Goal: Task Accomplishment & Management: Complete application form

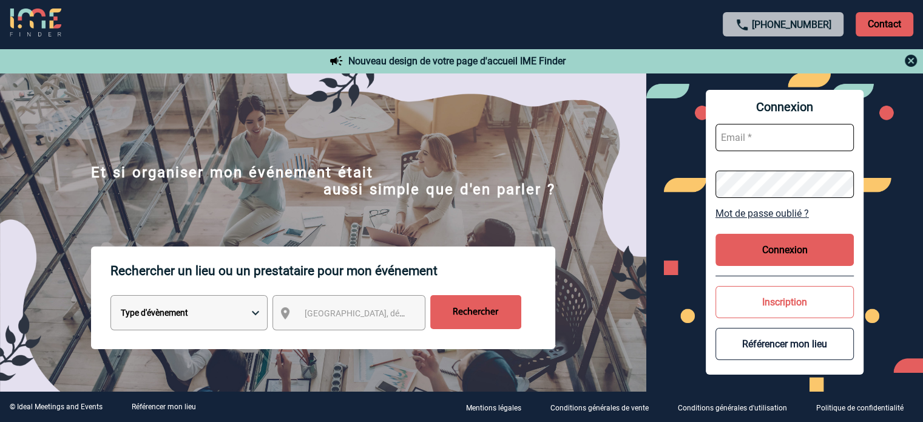
type input "[EMAIL_ADDRESS][DOMAIN_NAME]"
click at [782, 249] on button "Connexion" at bounding box center [785, 250] width 138 height 32
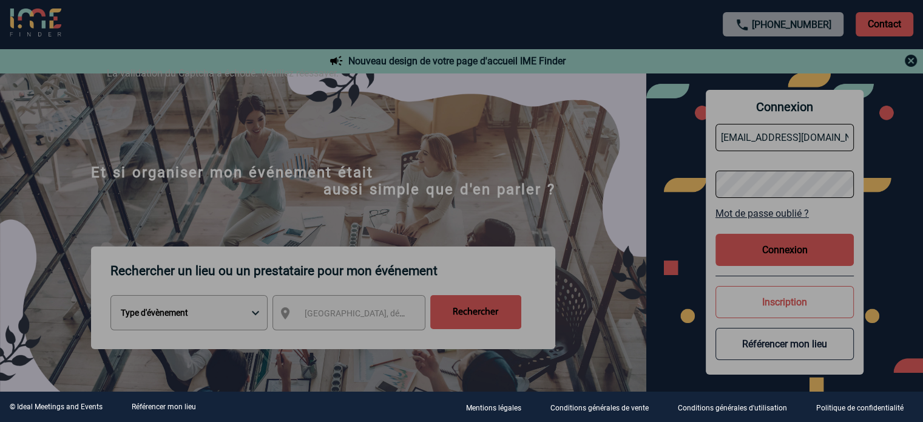
click at [768, 249] on div at bounding box center [461, 211] width 923 height 422
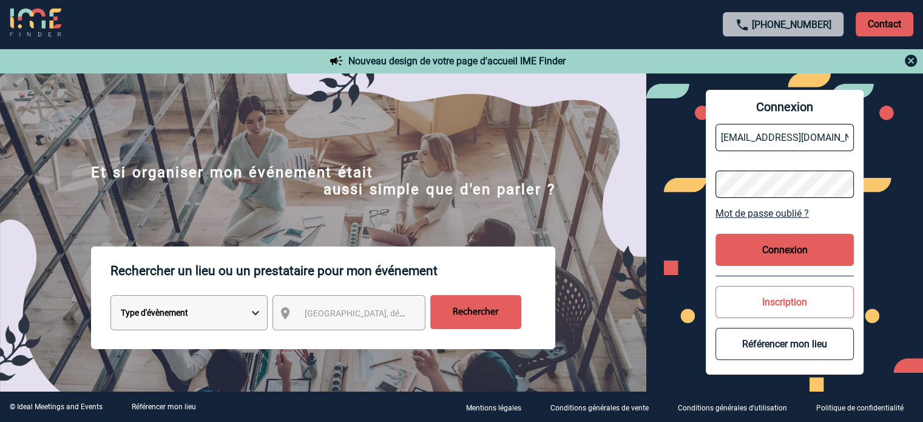
click at [799, 246] on button "Connexion" at bounding box center [785, 250] width 138 height 32
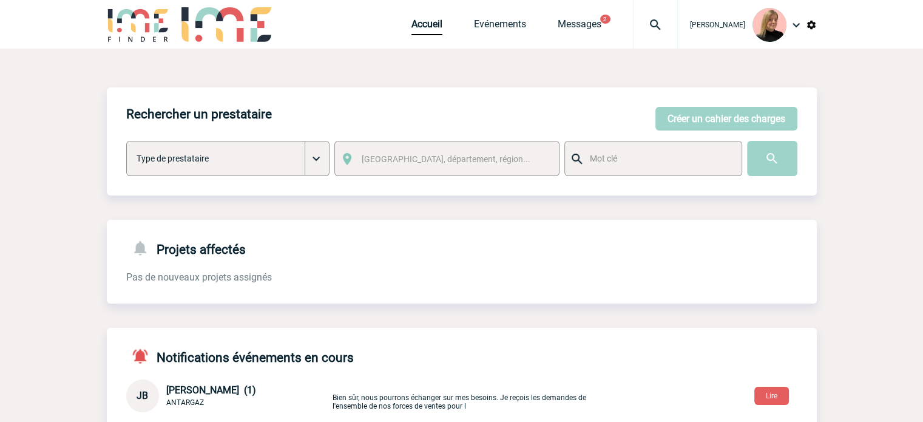
click at [658, 30] on img at bounding box center [656, 25] width 44 height 15
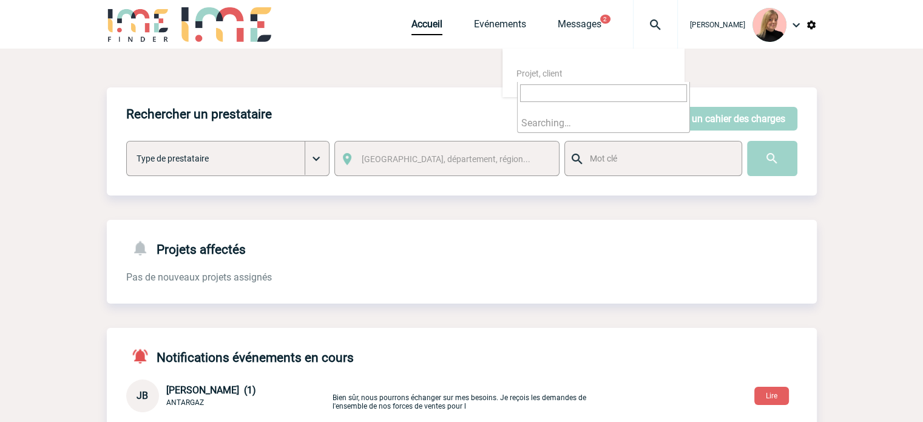
type input "2000424317"
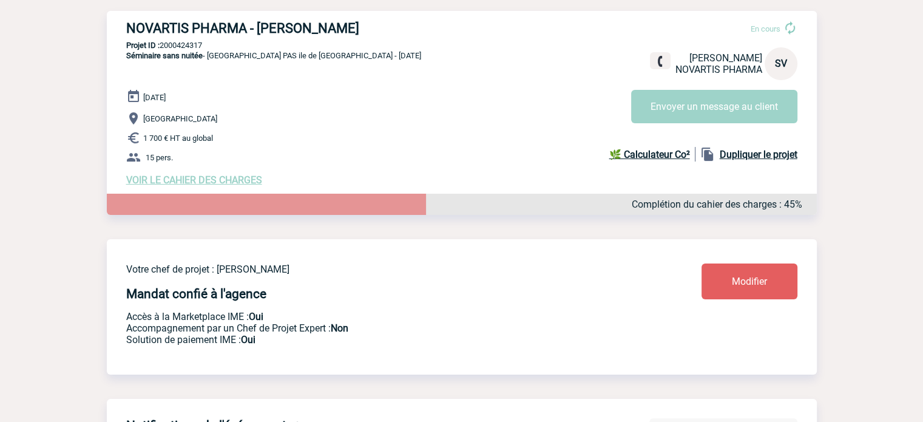
scroll to position [182, 0]
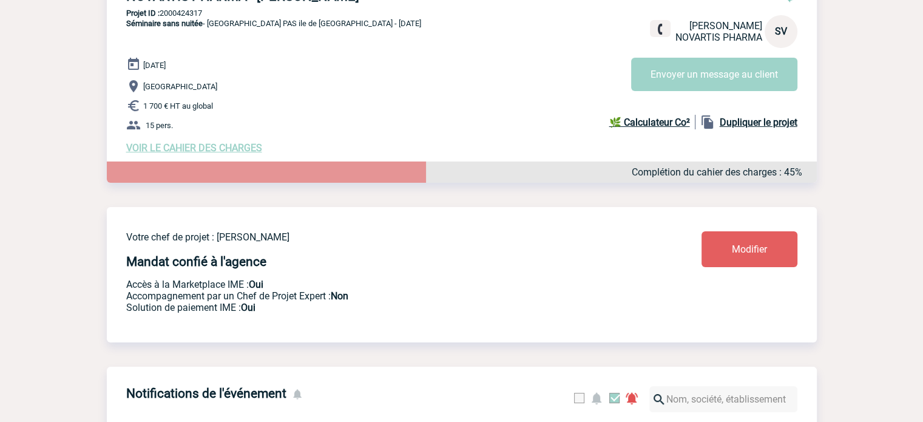
click at [231, 148] on span "VOIR LE CAHIER DES CHARGES" at bounding box center [194, 148] width 136 height 12
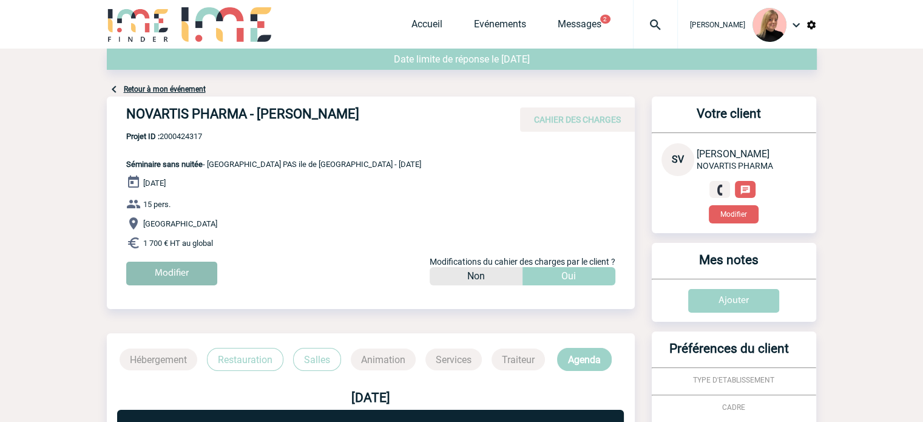
click at [203, 271] on input "Modifier" at bounding box center [171, 274] width 91 height 24
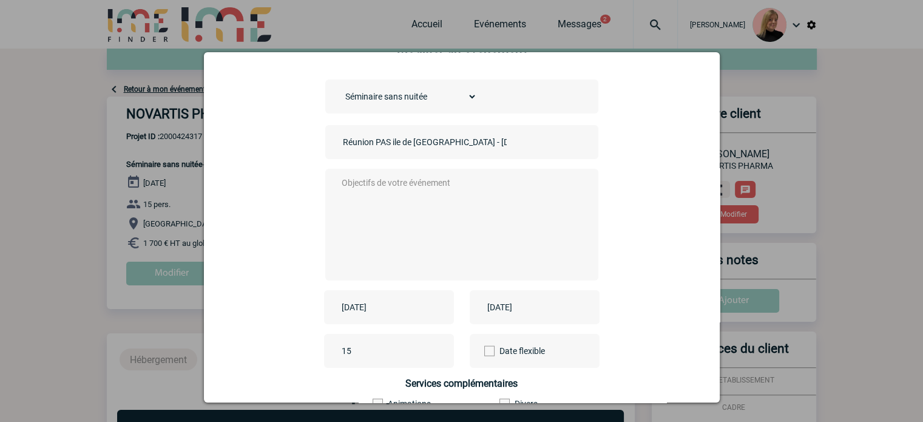
scroll to position [61, 0]
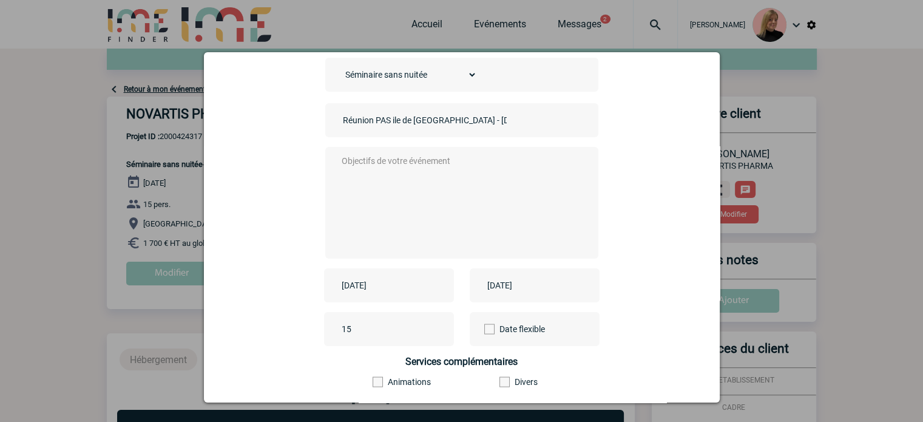
click at [394, 277] on div "2025-09-18" at bounding box center [389, 285] width 130 height 34
click at [396, 289] on input "2025-09-18" at bounding box center [381, 285] width 84 height 16
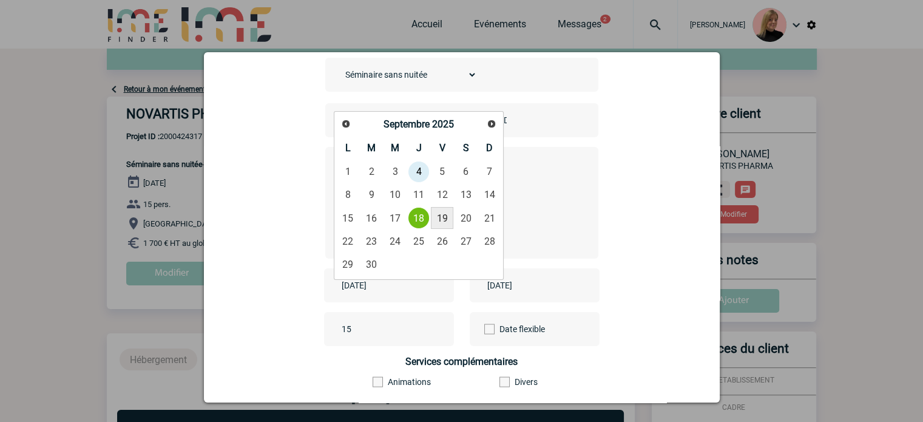
drag, startPoint x: 441, startPoint y: 219, endPoint x: 512, endPoint y: 265, distance: 84.9
click at [441, 219] on link "19" at bounding box center [442, 218] width 22 height 22
type input "2025-09-19"
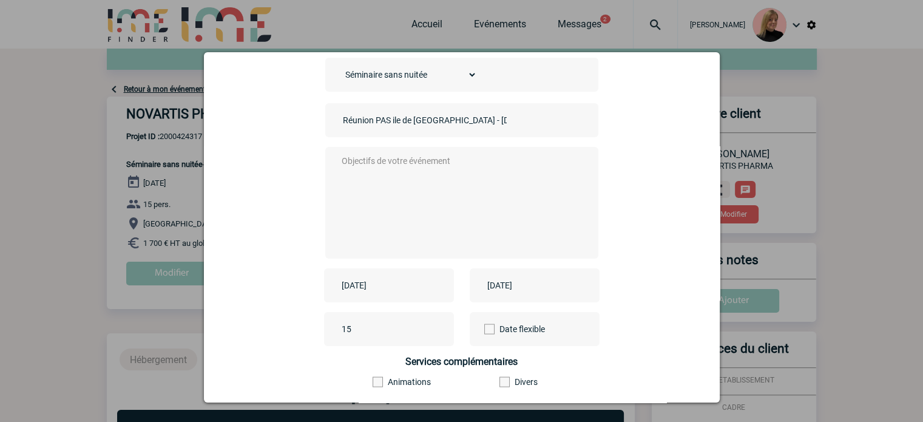
click at [546, 276] on div "2025-09-18" at bounding box center [535, 285] width 130 height 34
click at [543, 285] on input "2025-09-18" at bounding box center [526, 285] width 84 height 16
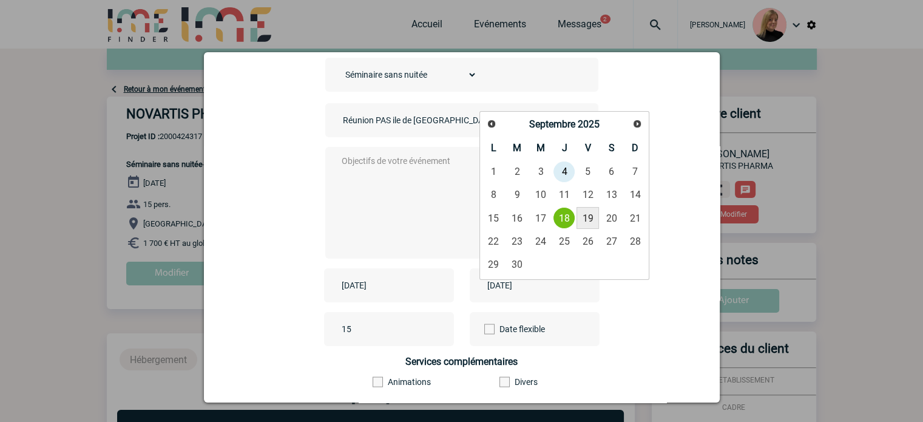
click at [586, 216] on link "19" at bounding box center [588, 218] width 22 height 22
type input "2025-09-19"
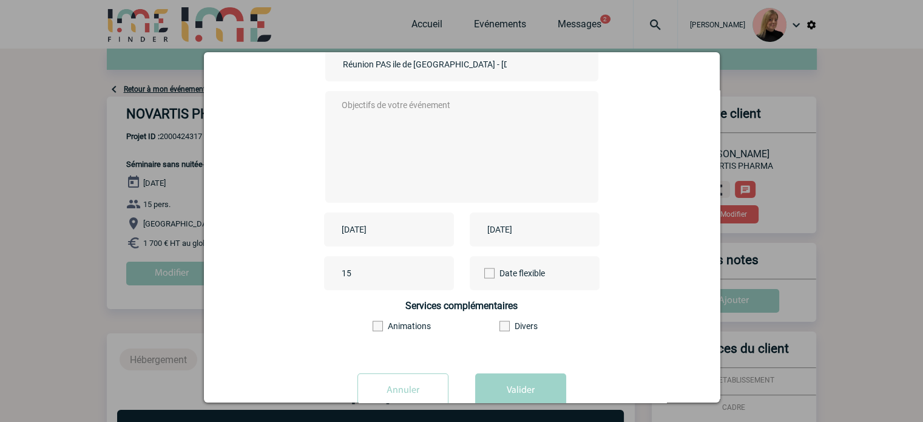
scroll to position [151, 0]
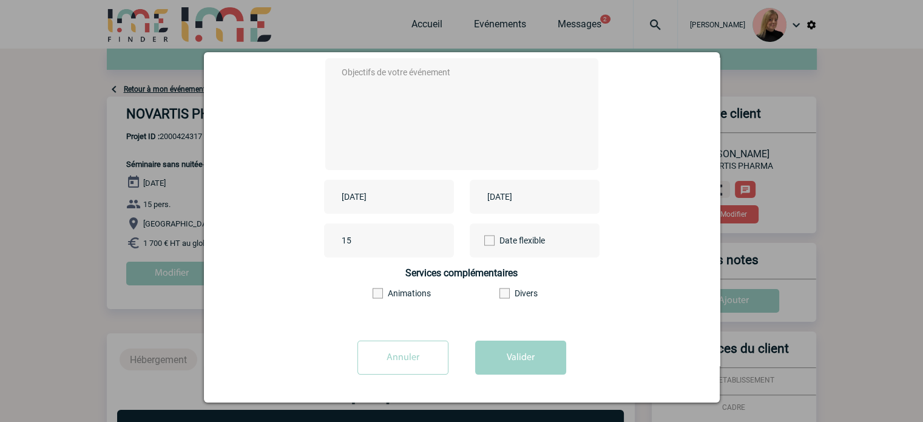
click at [410, 131] on textarea at bounding box center [459, 112] width 240 height 97
type textarea "xx"
click at [506, 359] on button "Valider" at bounding box center [520, 358] width 91 height 34
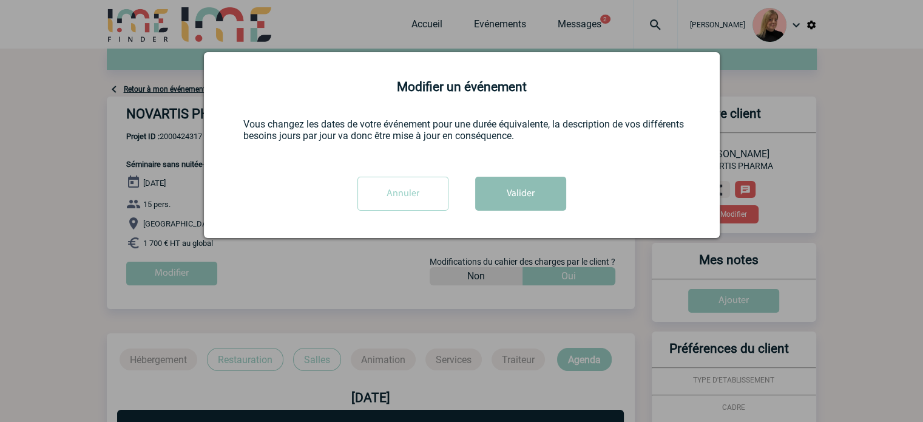
click at [543, 192] on button "Valider" at bounding box center [520, 194] width 91 height 34
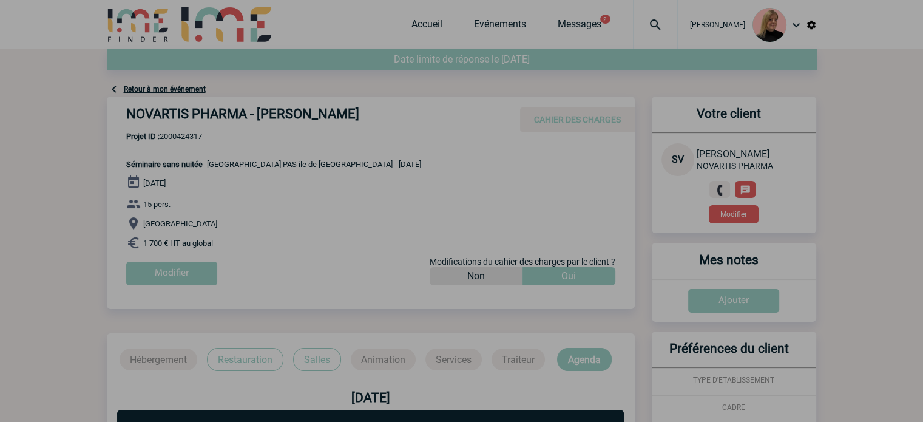
click at [155, 276] on div at bounding box center [461, 211] width 923 height 422
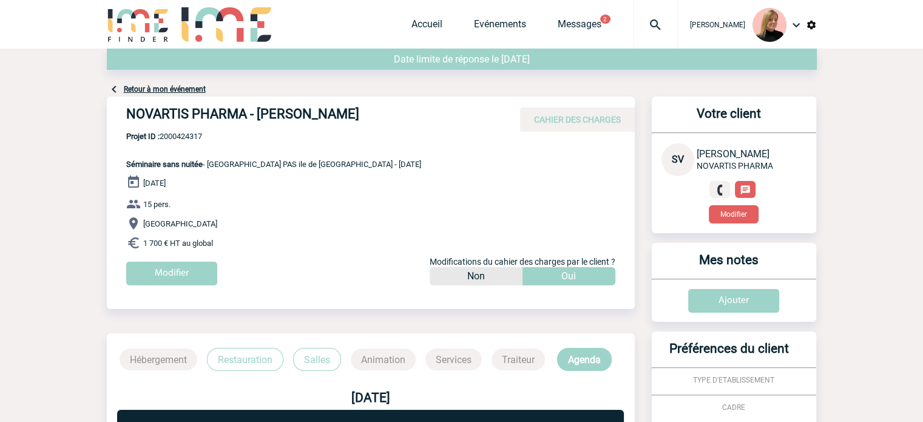
click at [452, 279] on div "Non" at bounding box center [476, 276] width 93 height 18
click at [544, 277] on div "Oui" at bounding box center [569, 276] width 93 height 18
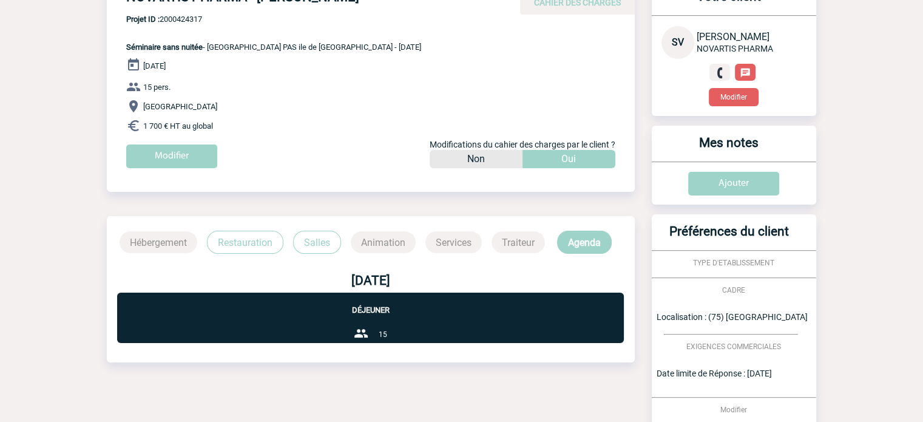
scroll to position [243, 0]
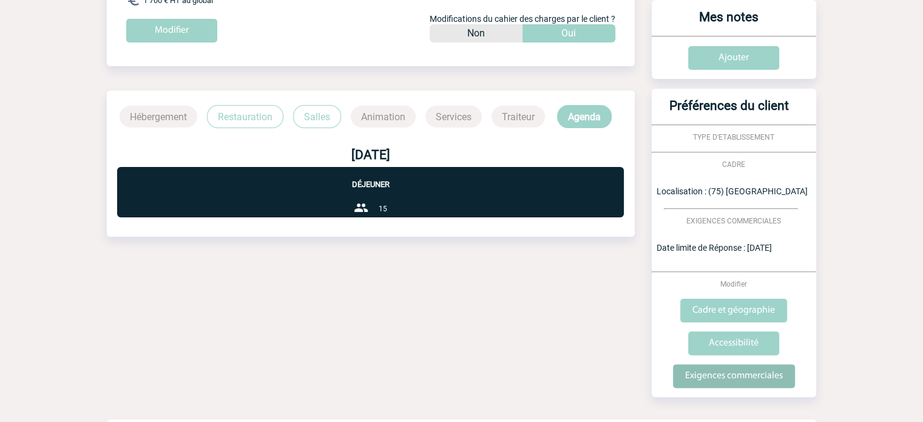
click at [704, 376] on input "Exigences commerciales" at bounding box center [734, 376] width 122 height 24
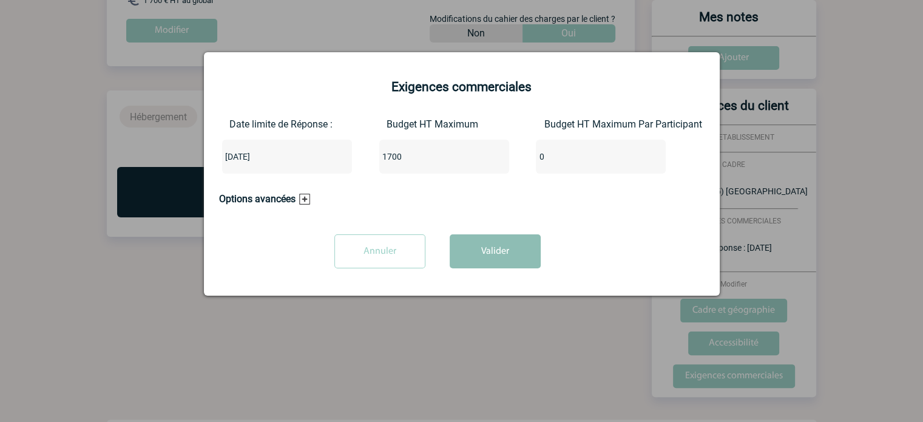
click at [477, 253] on button "Valider" at bounding box center [495, 251] width 91 height 34
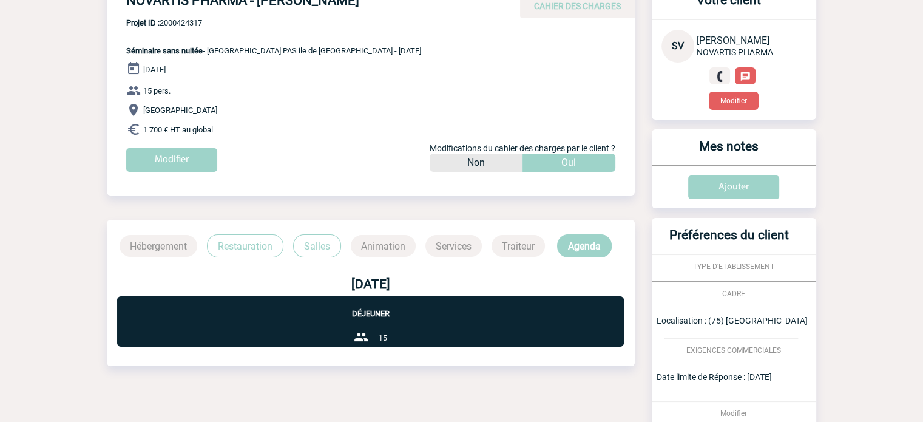
scroll to position [121, 0]
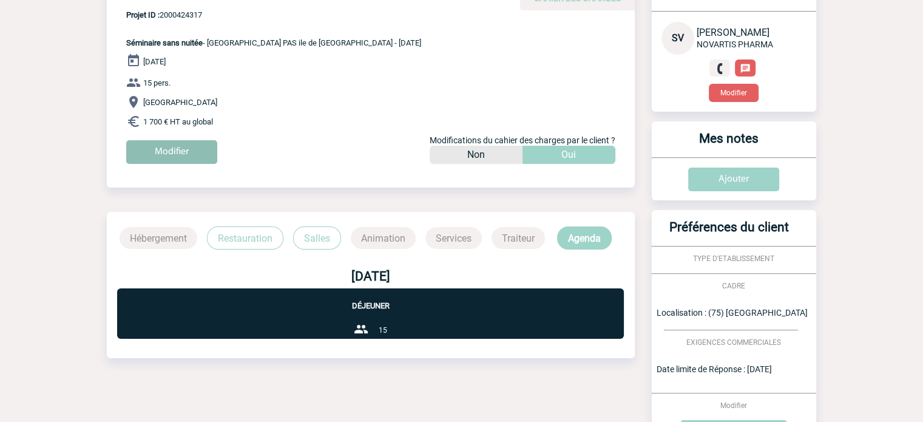
click at [183, 157] on input "Modifier" at bounding box center [171, 152] width 91 height 24
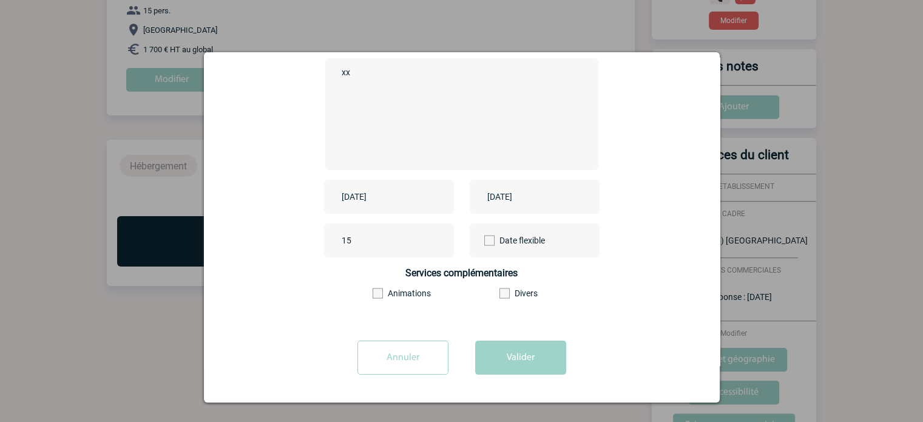
scroll to position [276, 0]
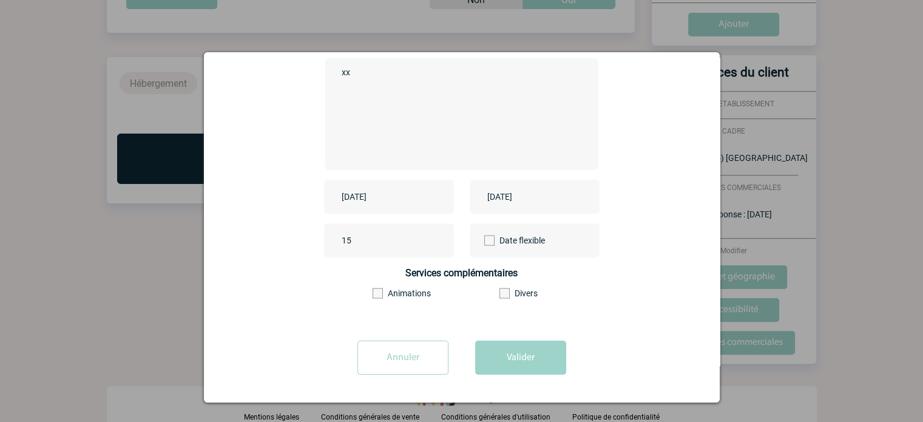
click at [422, 348] on input "Annuler" at bounding box center [403, 358] width 91 height 34
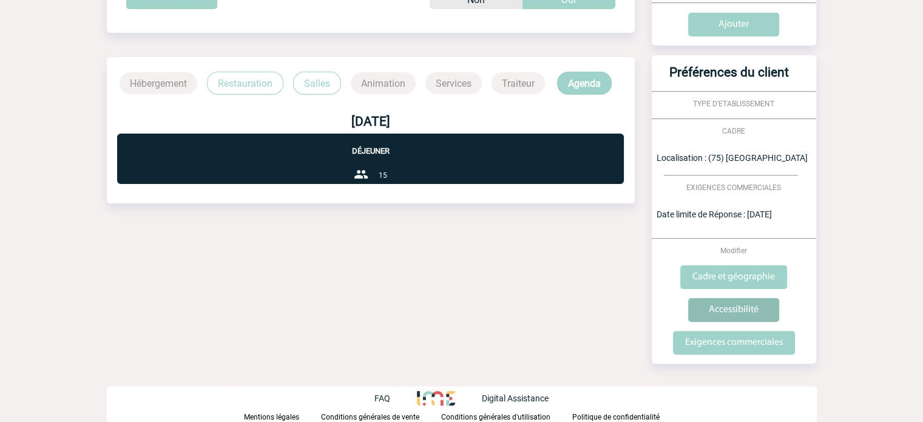
click at [713, 312] on input "Accessibilité" at bounding box center [733, 310] width 91 height 24
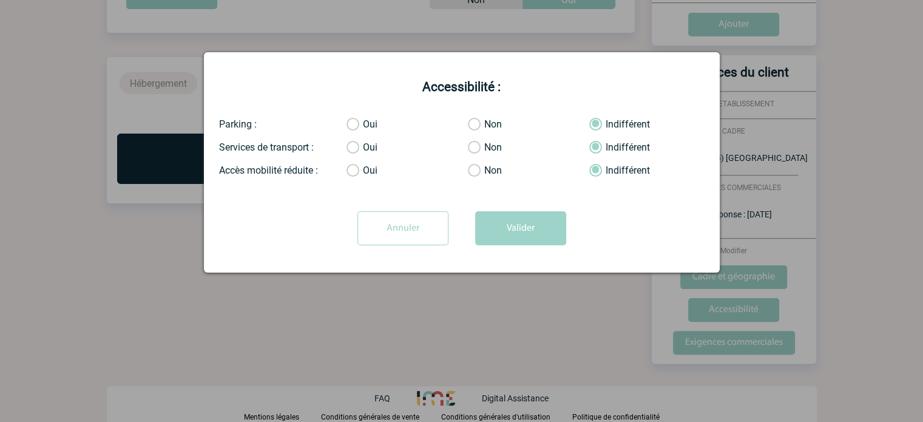
click at [430, 223] on input "Annuler" at bounding box center [403, 228] width 91 height 34
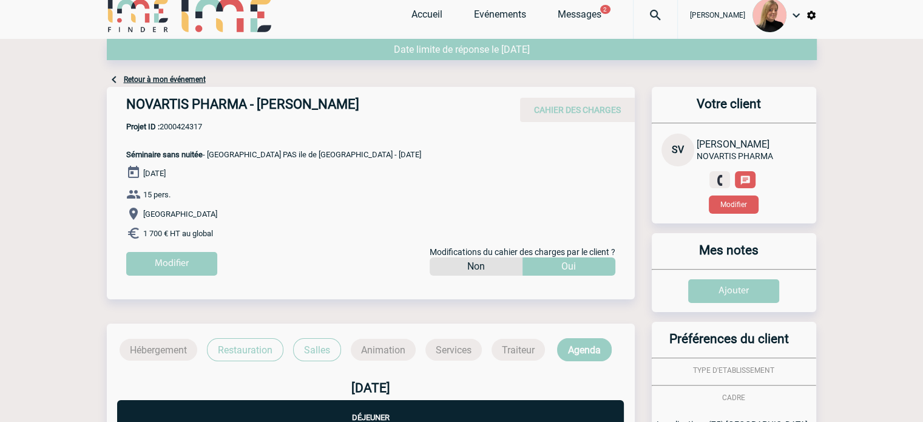
scroll to position [0, 0]
